Goal: Download file/media

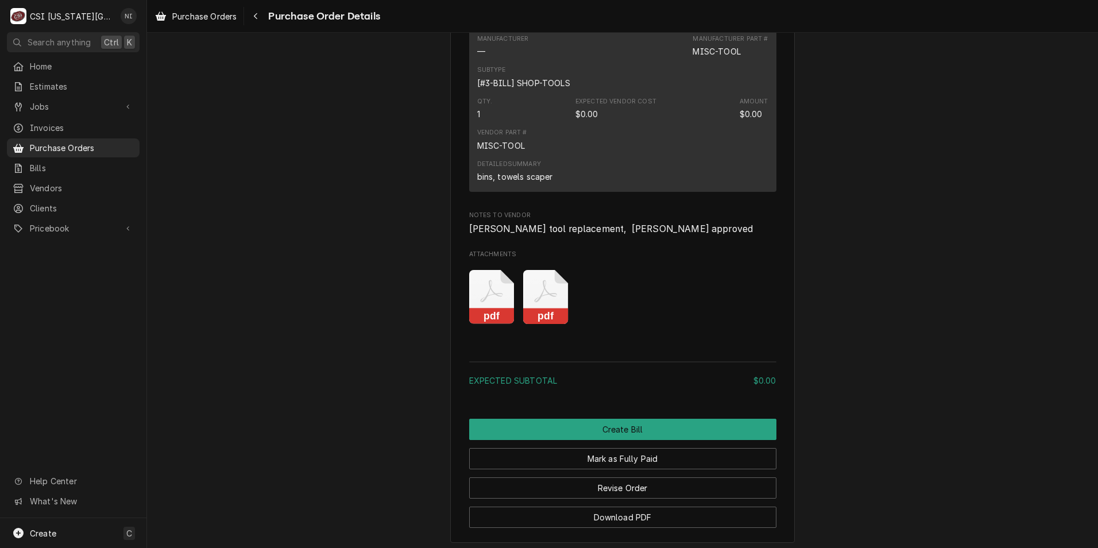
scroll to position [861, 0]
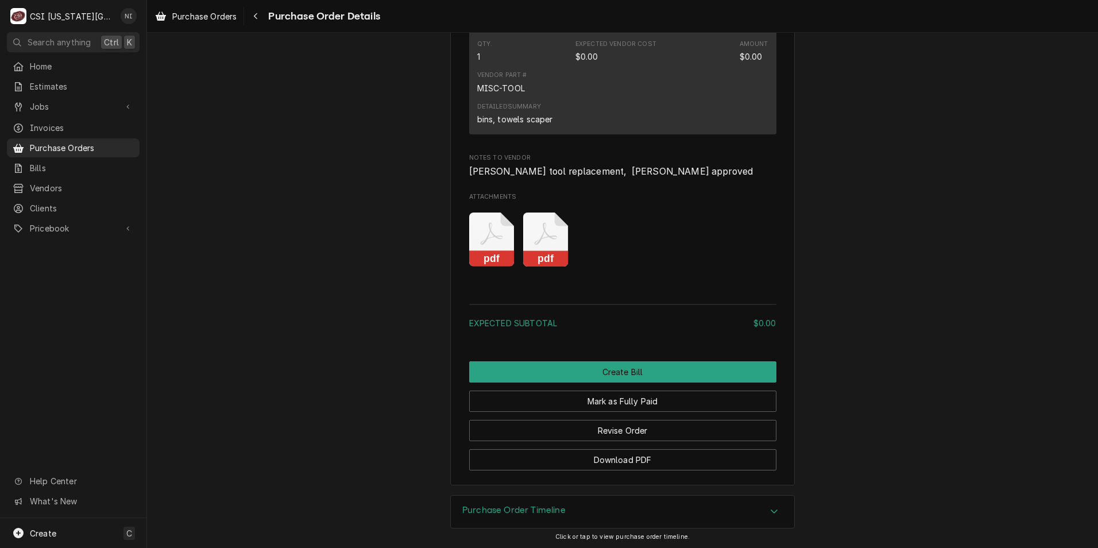
click at [487, 267] on icon "Attachments" at bounding box center [491, 239] width 45 height 55
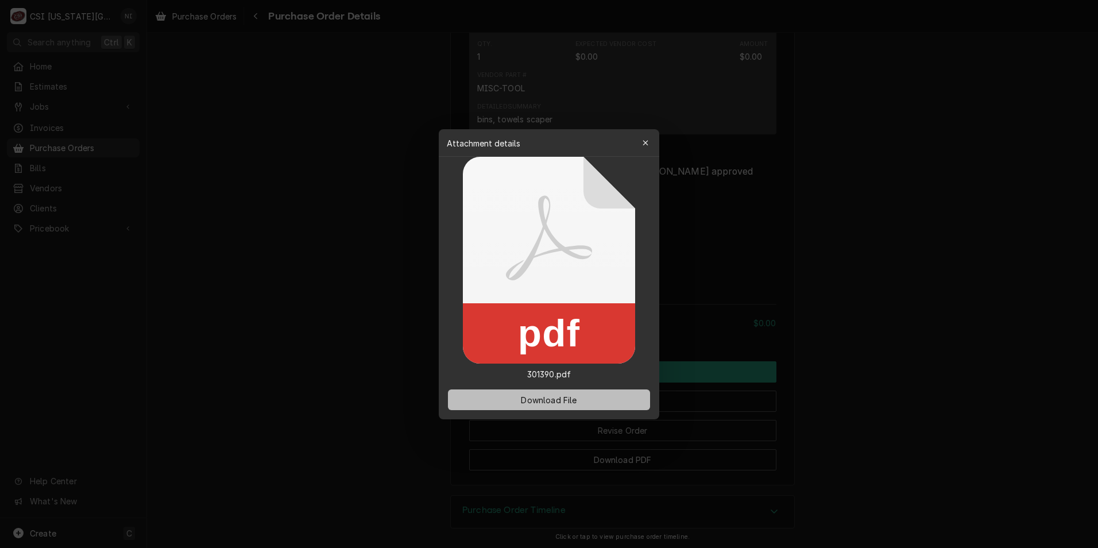
click at [560, 401] on span "Download File" at bounding box center [548, 399] width 60 height 12
click at [641, 140] on div "button" at bounding box center [645, 142] width 11 height 11
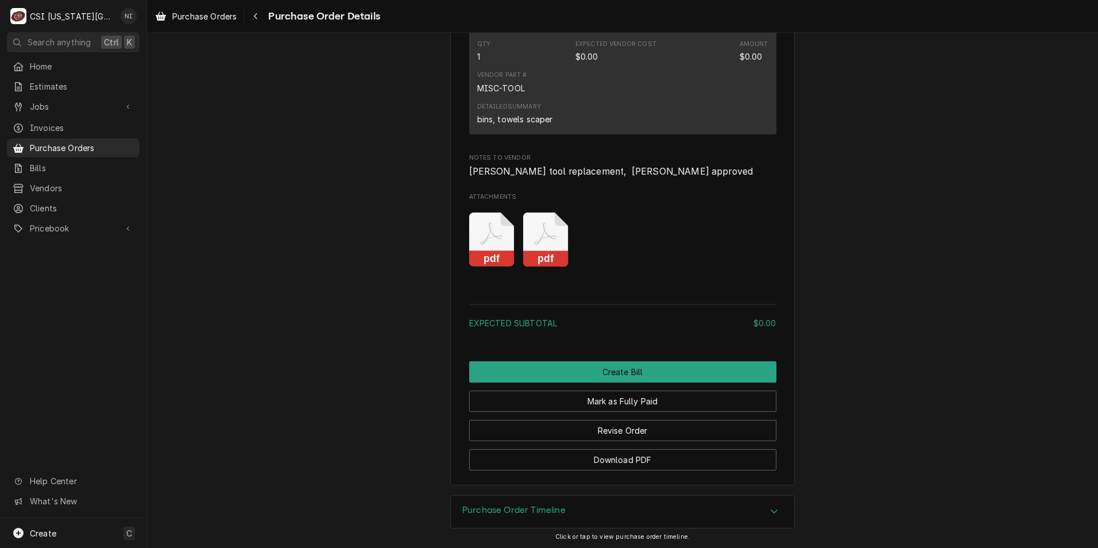
click at [523, 267] on icon "Attachments" at bounding box center [545, 239] width 45 height 55
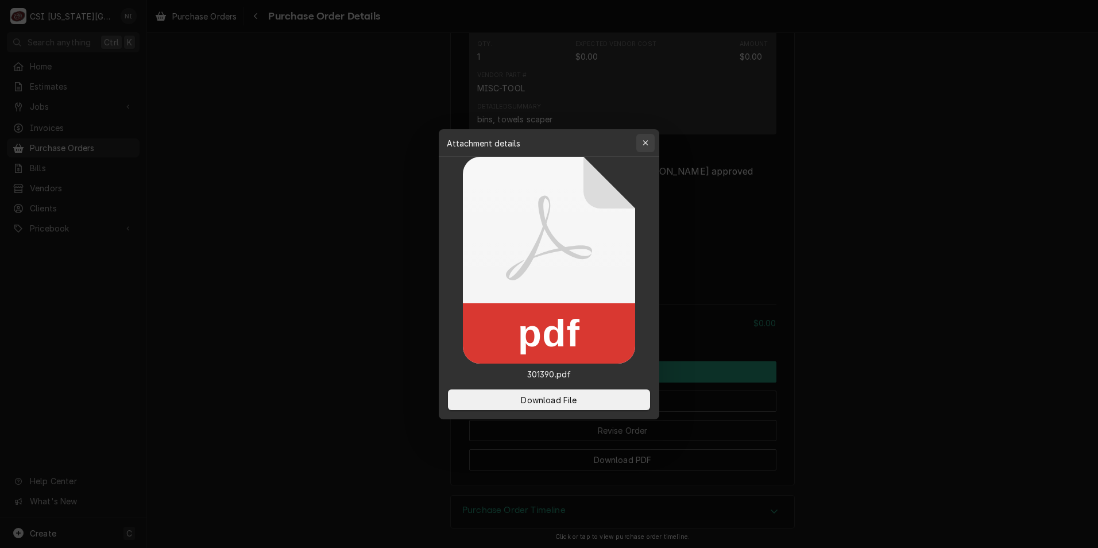
click at [646, 144] on icon "button" at bounding box center [645, 143] width 6 height 8
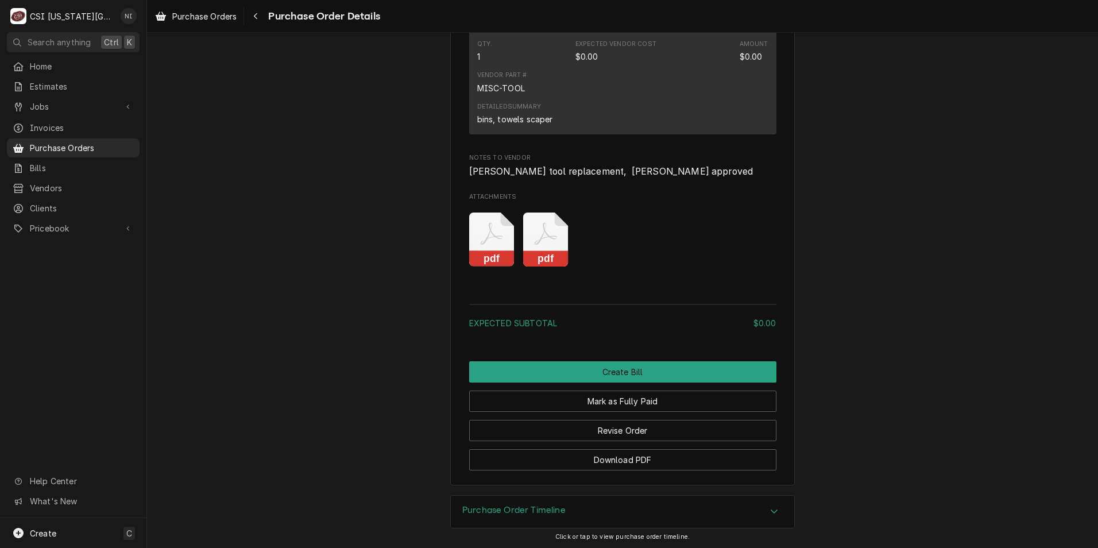
click at [553, 267] on icon "Attachments" at bounding box center [545, 239] width 45 height 55
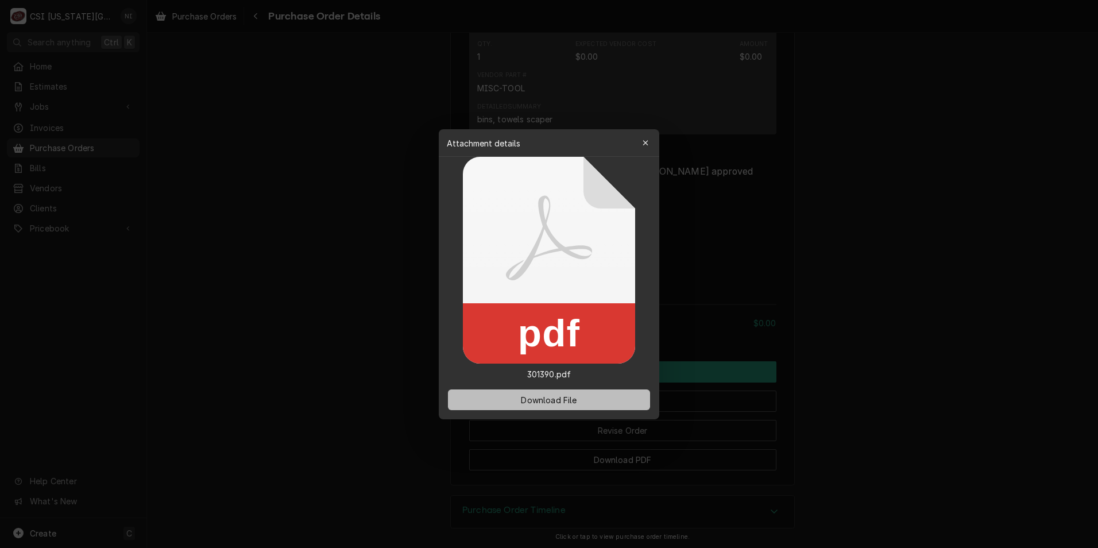
click at [601, 394] on button "Download File" at bounding box center [549, 399] width 202 height 21
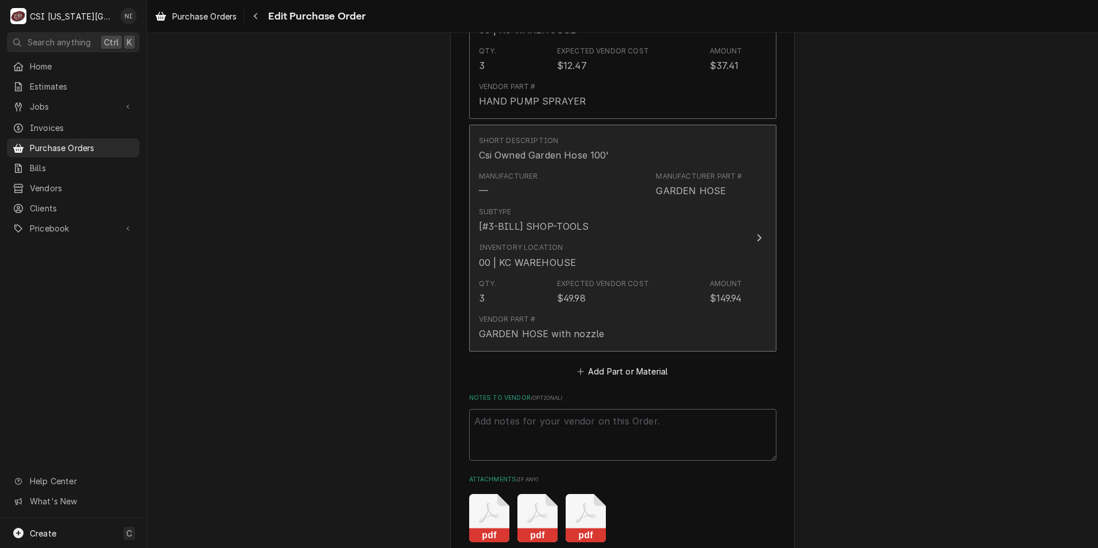
scroll to position [897, 0]
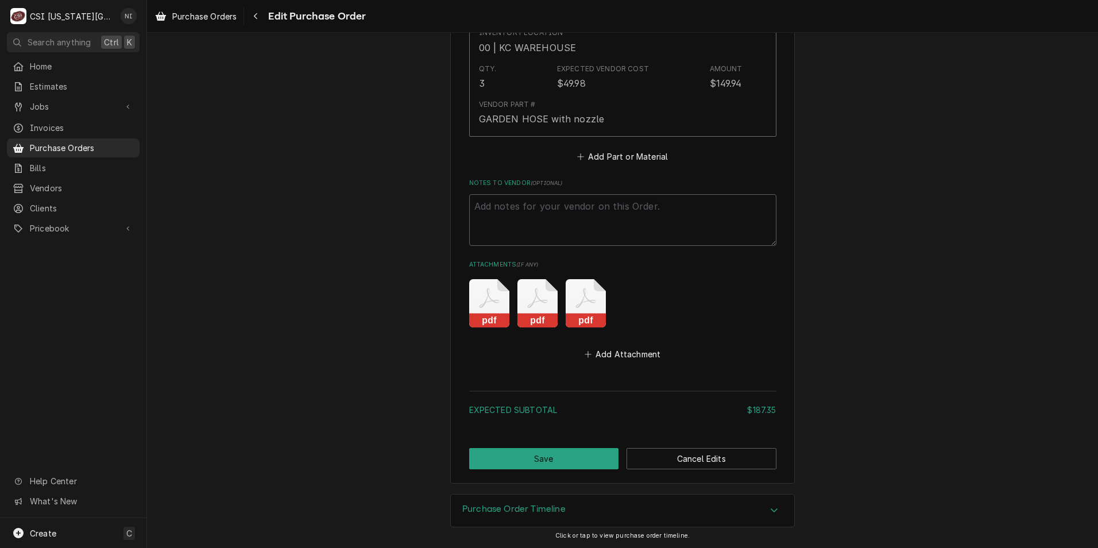
click at [476, 297] on icon "Attachments" at bounding box center [489, 303] width 40 height 48
type textarea "x"
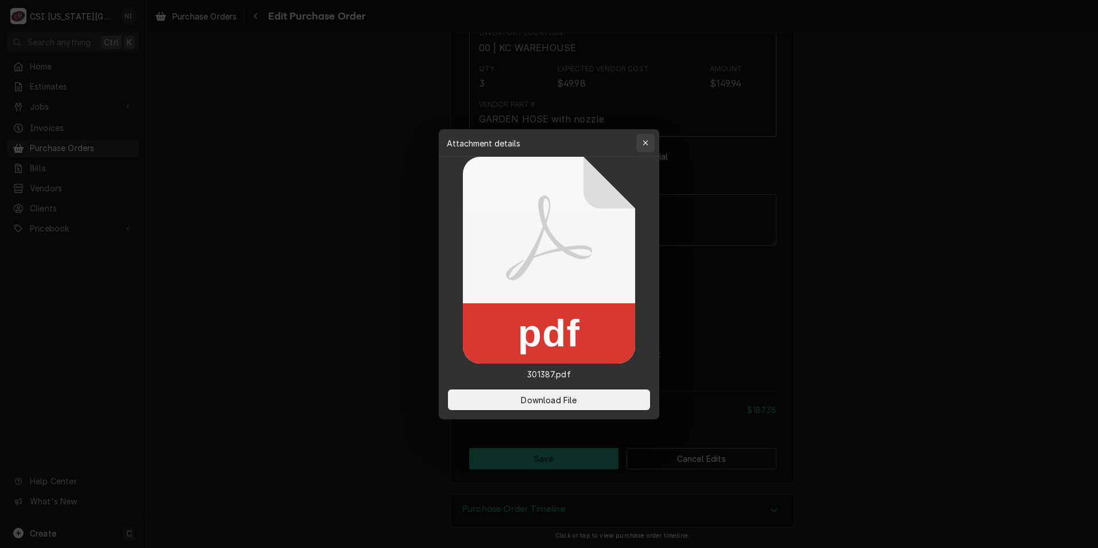
click at [644, 135] on button "button" at bounding box center [645, 143] width 18 height 18
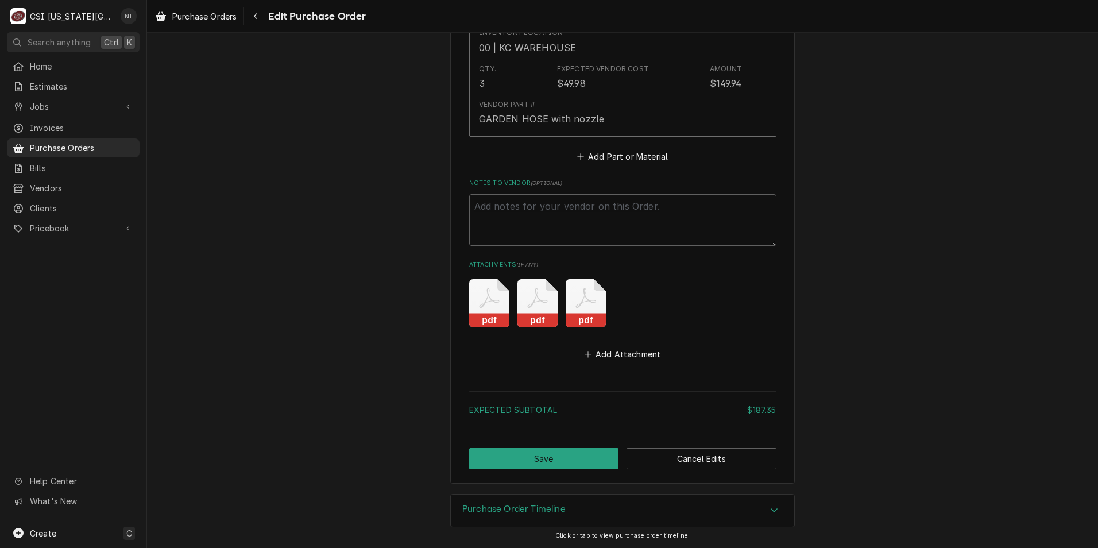
click at [543, 308] on icon "Attachments" at bounding box center [537, 303] width 40 height 48
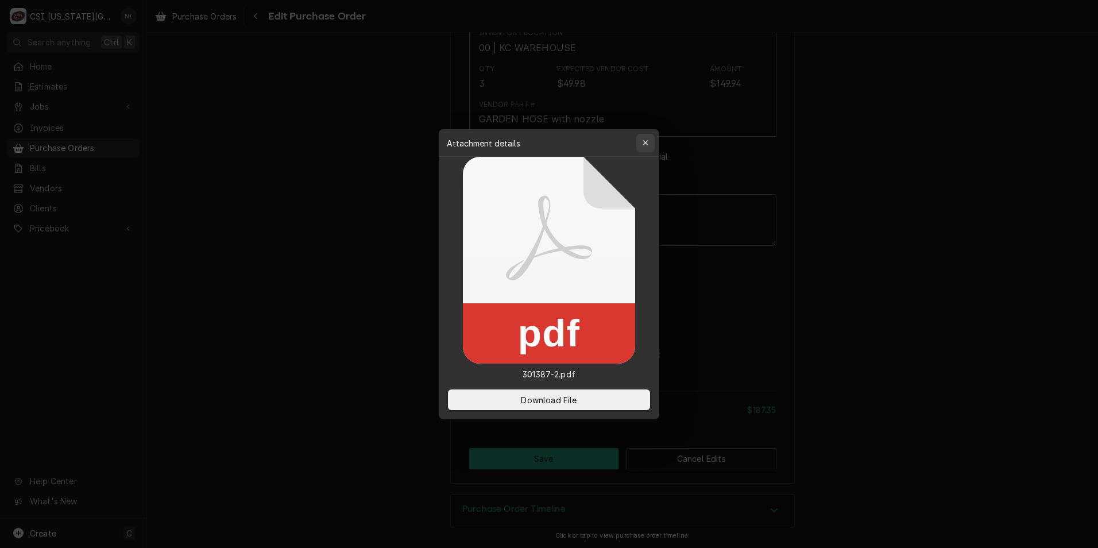
click at [646, 138] on div "button" at bounding box center [645, 142] width 11 height 11
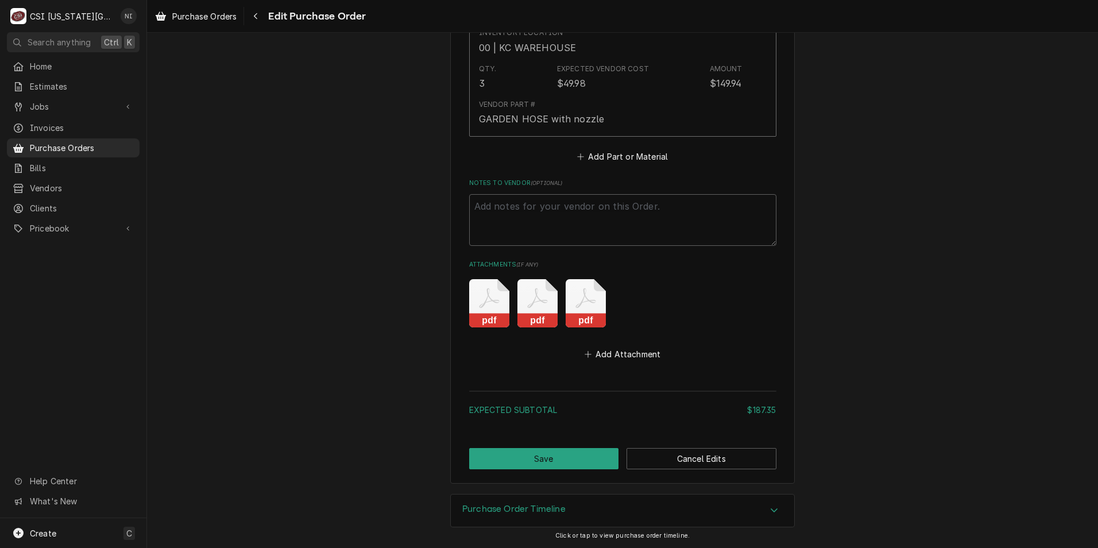
click at [584, 319] on rect "Attachments" at bounding box center [586, 320] width 40 height 14
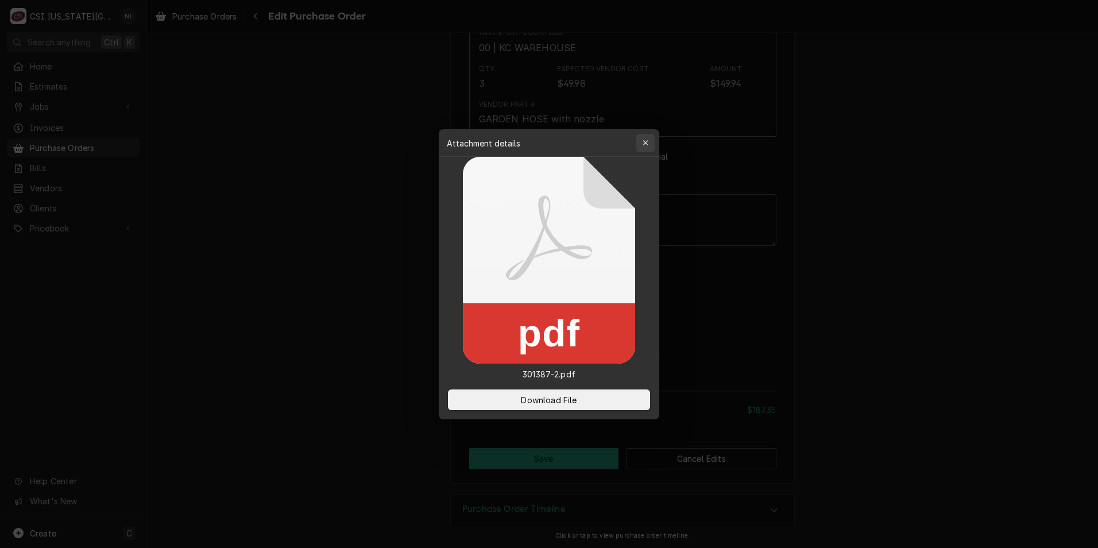
click at [646, 142] on icon "button" at bounding box center [645, 143] width 6 height 8
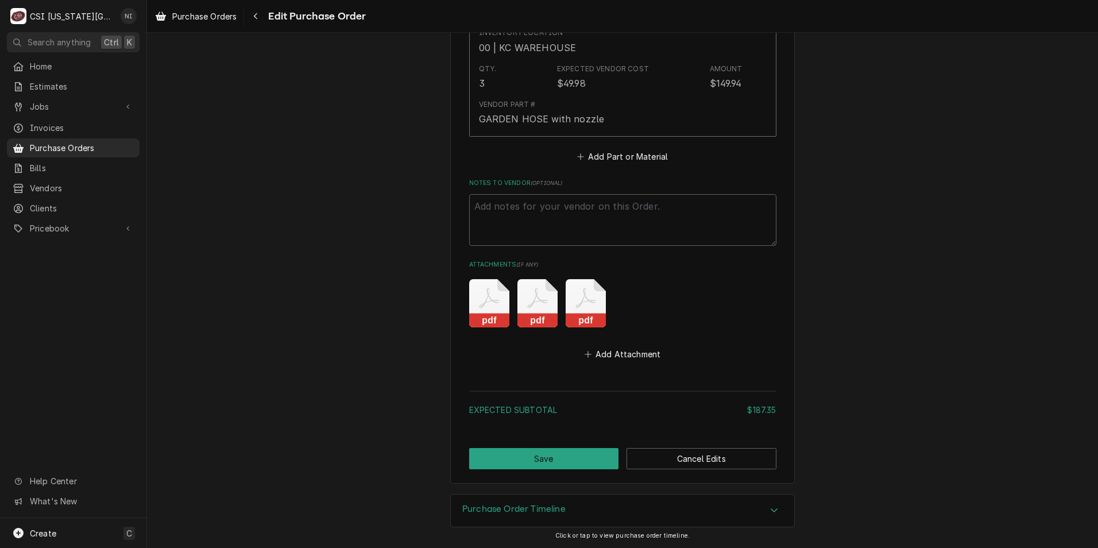
click at [490, 306] on icon "Attachments" at bounding box center [489, 303] width 40 height 48
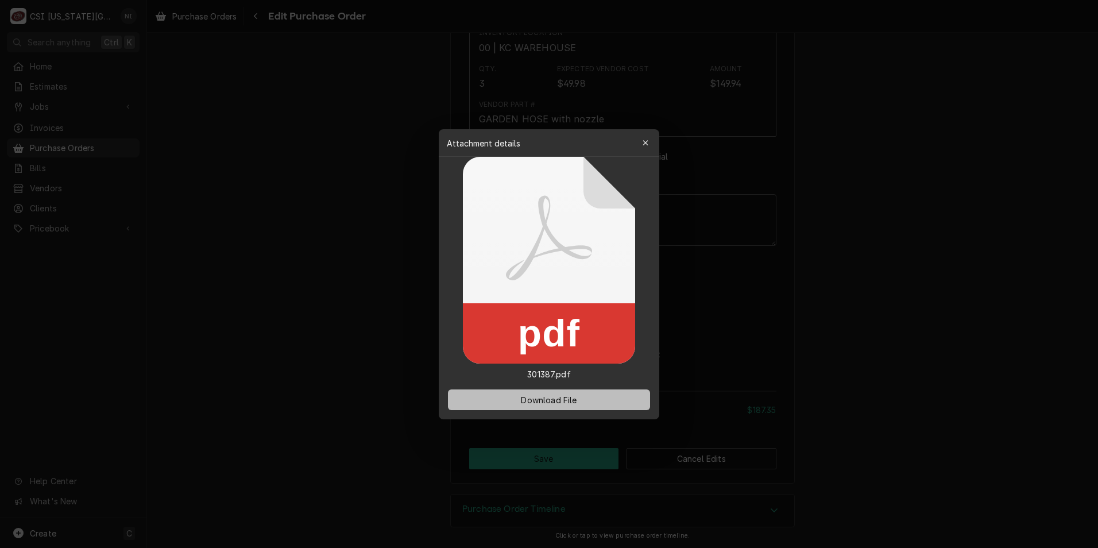
click at [574, 402] on span "Download File" at bounding box center [548, 399] width 60 height 12
click at [649, 141] on div "button" at bounding box center [645, 142] width 11 height 11
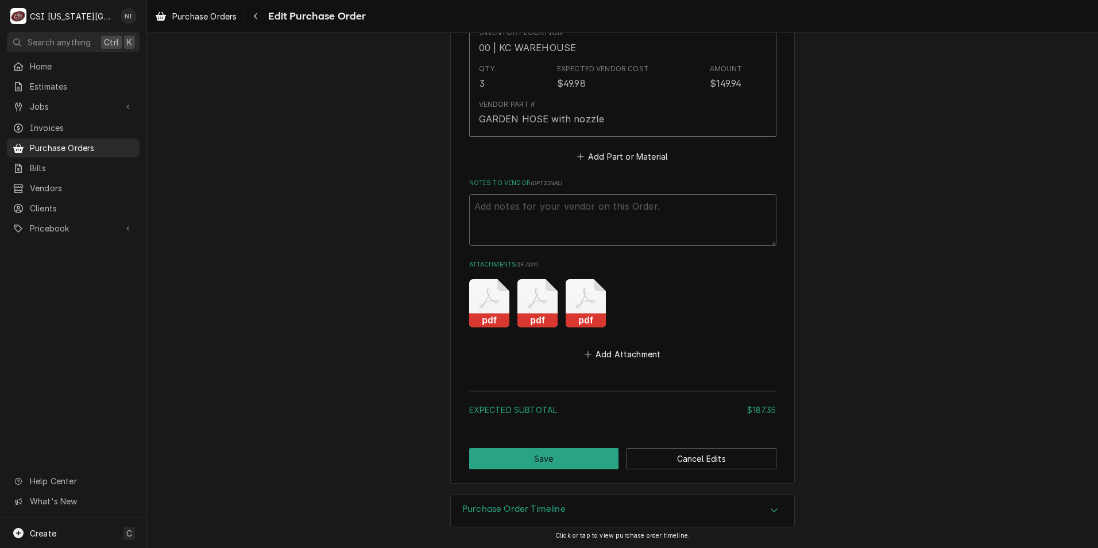
click at [525, 312] on icon "Attachments" at bounding box center [537, 303] width 40 height 48
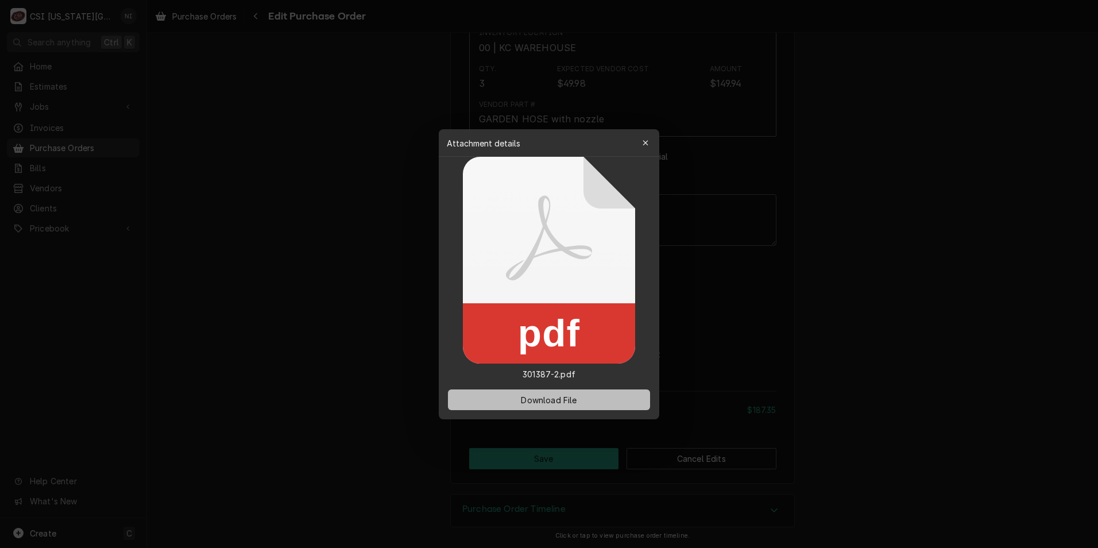
click at [599, 404] on button "Download File" at bounding box center [549, 399] width 202 height 21
click at [642, 140] on div "button" at bounding box center [645, 142] width 11 height 11
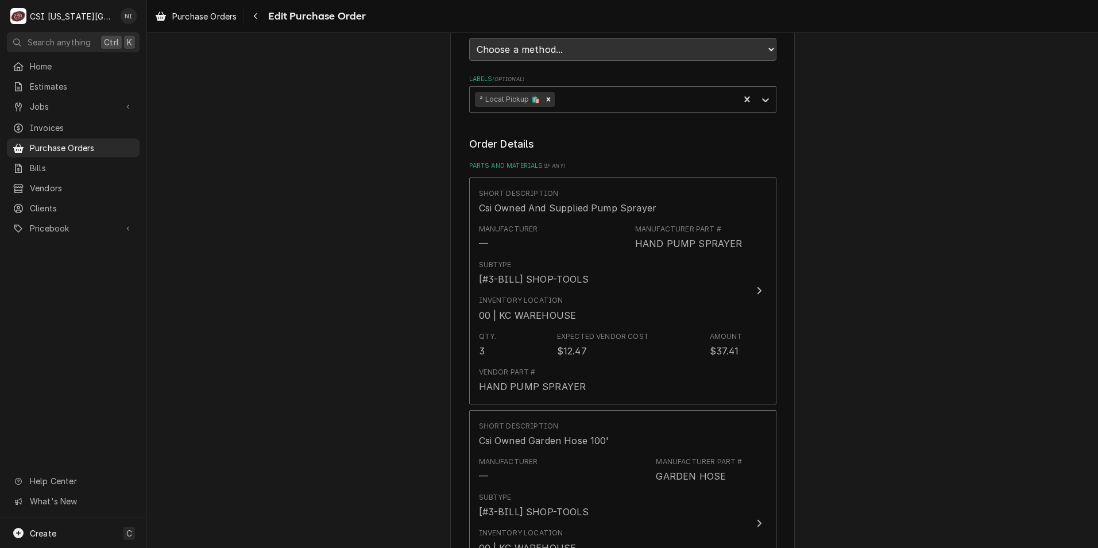
scroll to position [402, 0]
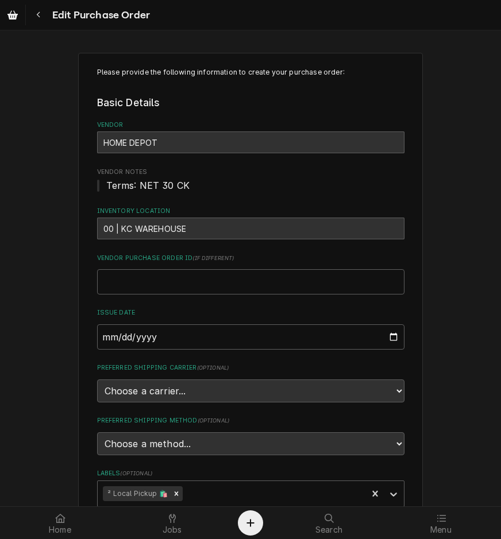
type textarea "x"
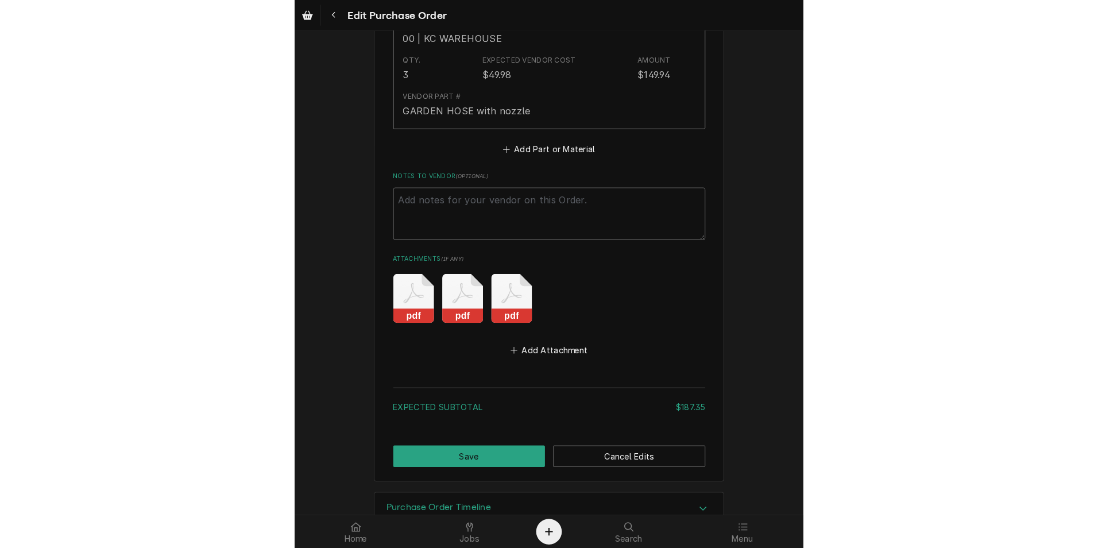
scroll to position [936, 0]
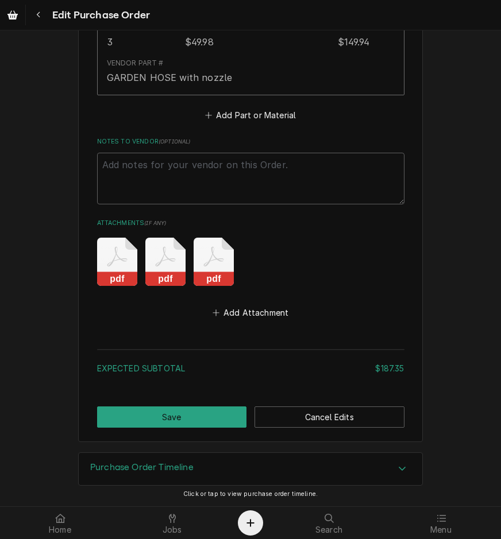
click at [224, 268] on icon "Attachments" at bounding box center [213, 262] width 40 height 48
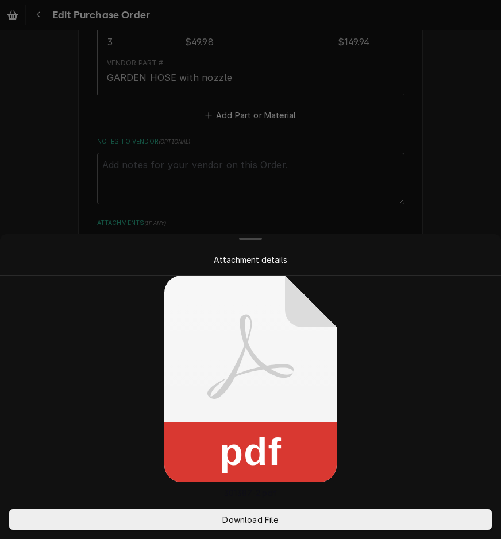
scroll to position [897, 0]
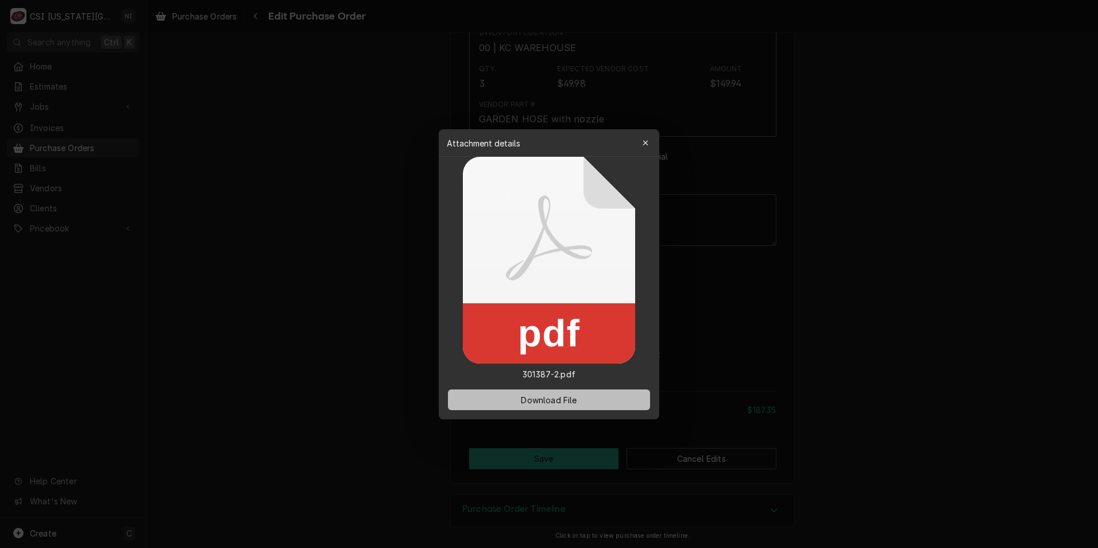
click at [574, 394] on span "Download File" at bounding box center [548, 399] width 60 height 12
type textarea "x"
